Goal: Task Accomplishment & Management: Use online tool/utility

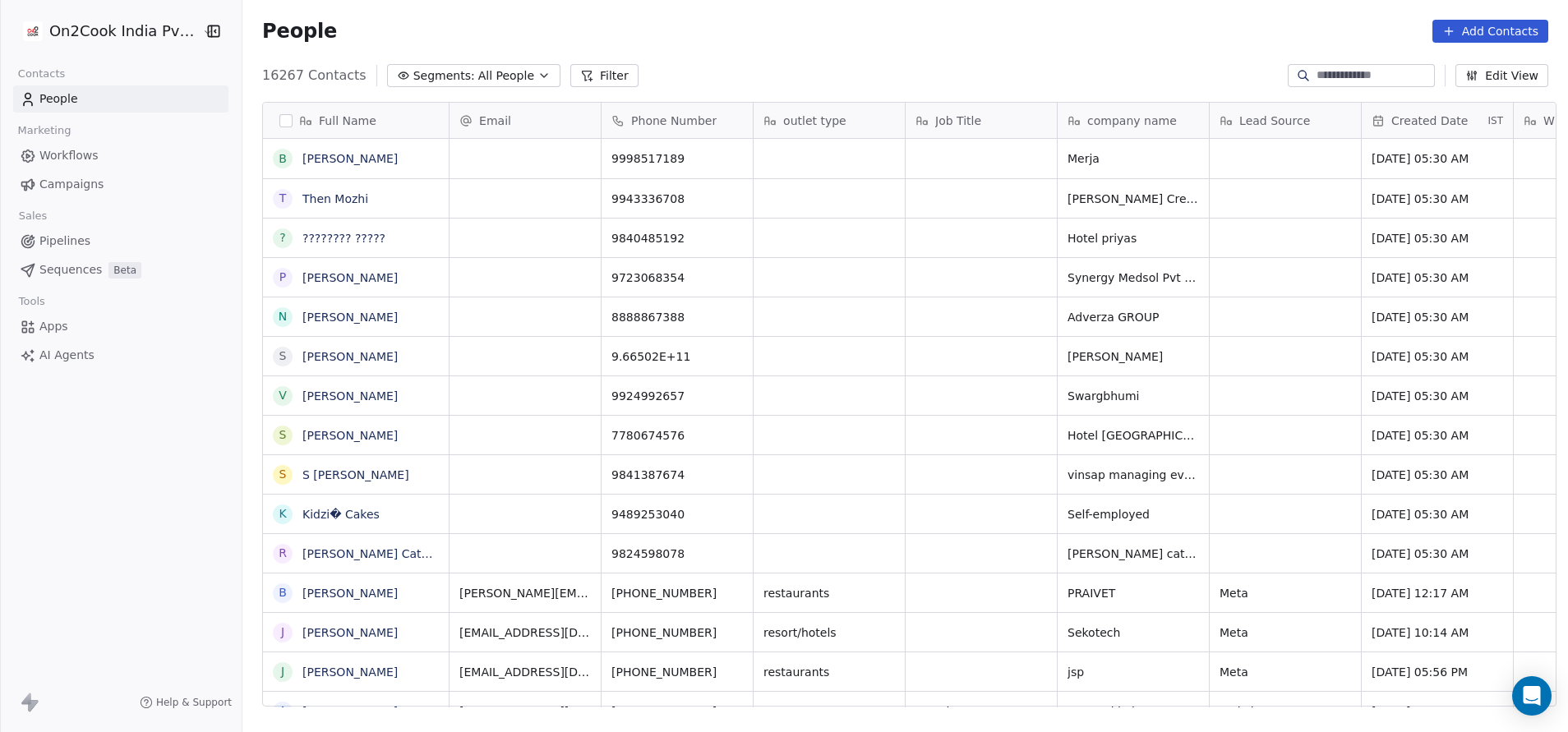
scroll to position [625, 1315]
click at [570, 78] on button "Filter" at bounding box center [604, 75] width 68 height 23
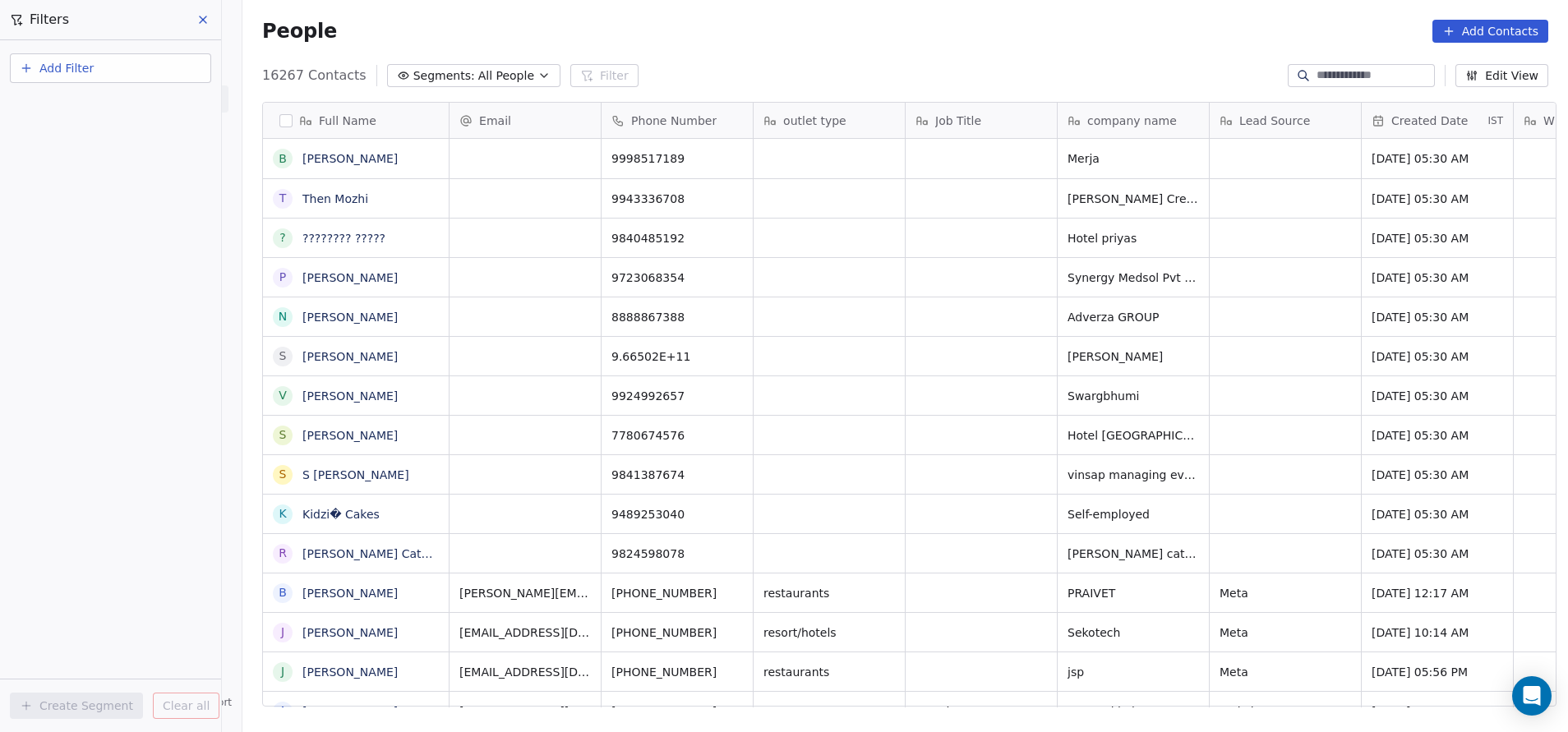
click at [64, 67] on span "Add Filter" at bounding box center [67, 68] width 54 height 17
click at [73, 100] on span "Contact properties" at bounding box center [80, 107] width 106 height 17
type input "***"
click at [89, 165] on div "Assignee" at bounding box center [111, 165] width 167 height 16
click at [120, 167] on div "Includes" at bounding box center [110, 175] width 171 height 26
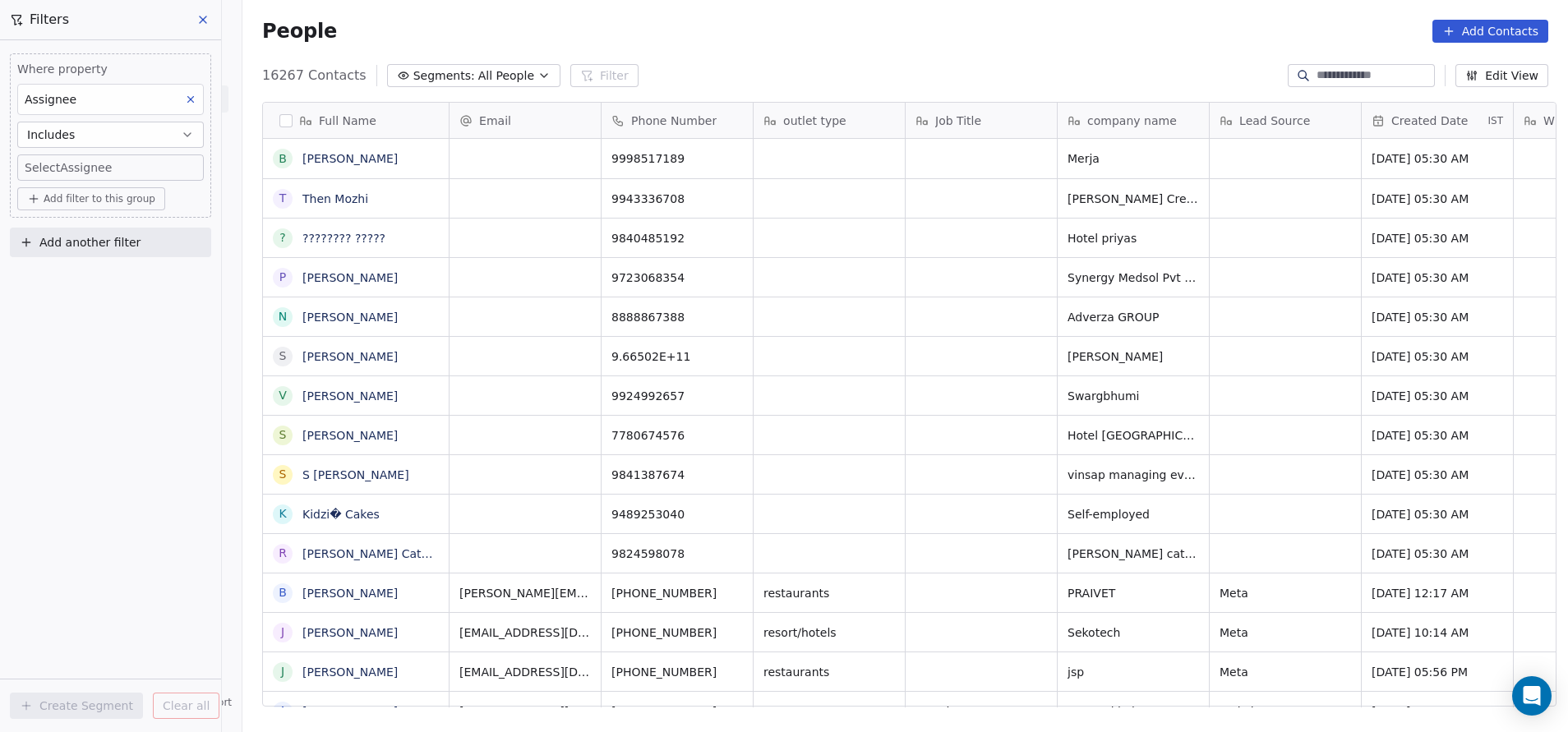
click at [105, 167] on body "On2Cook India Pvt. Ltd. Contacts People Marketing Workflows Campaigns Sales Pip…" at bounding box center [784, 366] width 1568 height 732
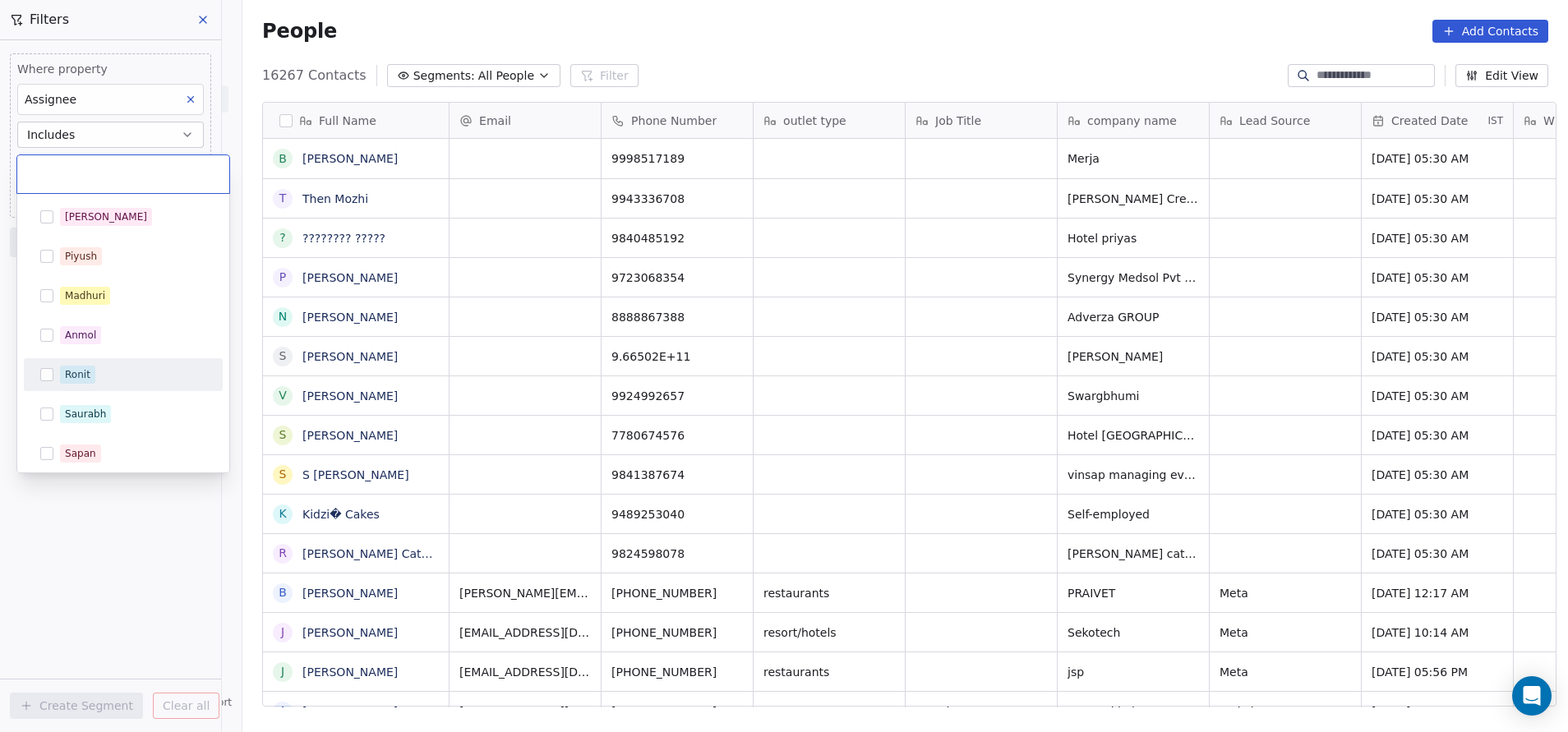
scroll to position [241, 0]
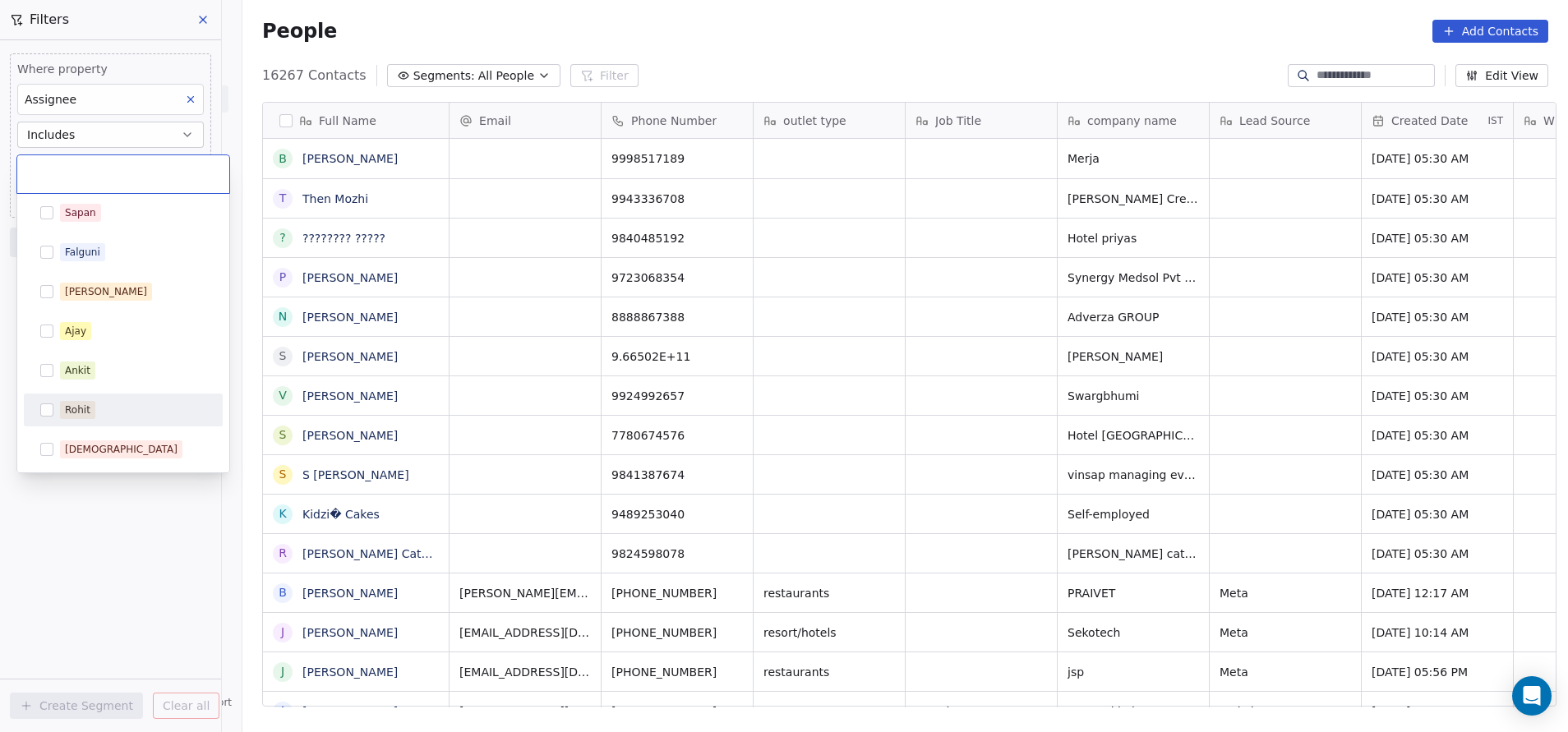
click at [79, 404] on div "Rohit" at bounding box center [78, 410] width 25 height 15
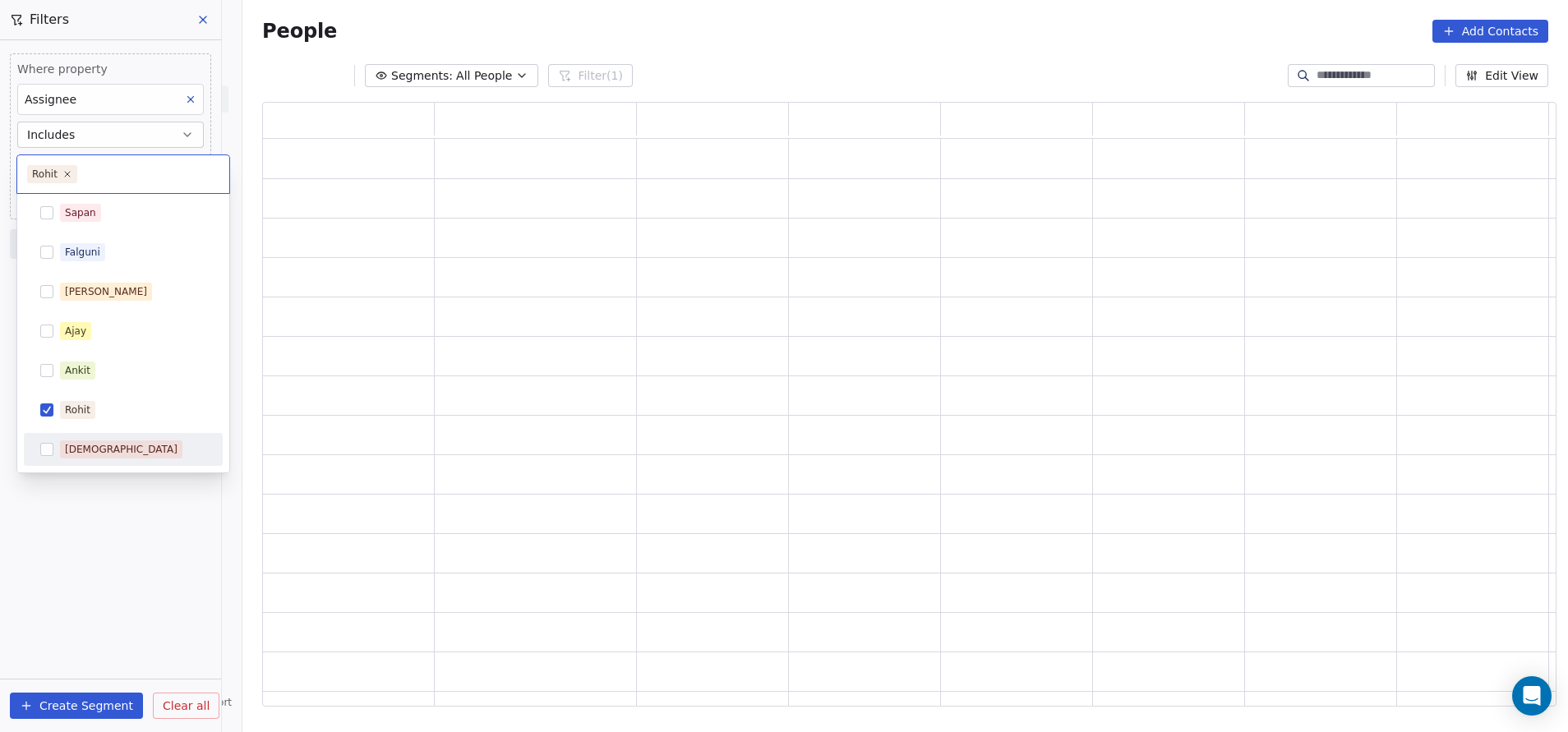
click at [126, 545] on html "On2Cook India Pvt. Ltd. Contacts People Marketing Workflows Campaigns Sales Pip…" at bounding box center [784, 366] width 1568 height 732
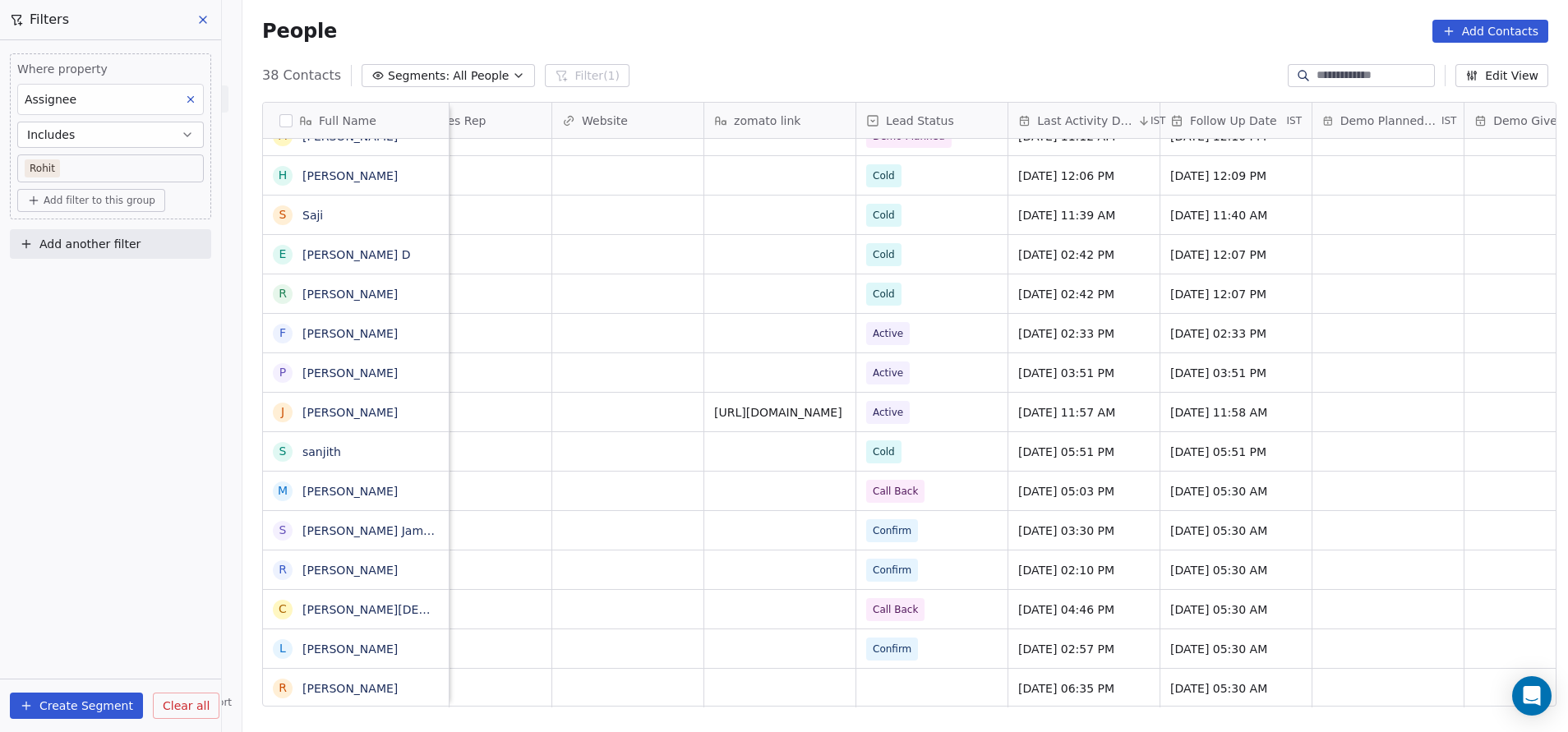
scroll to position [18, 1873]
